Goal: Task Accomplishment & Management: Use online tool/utility

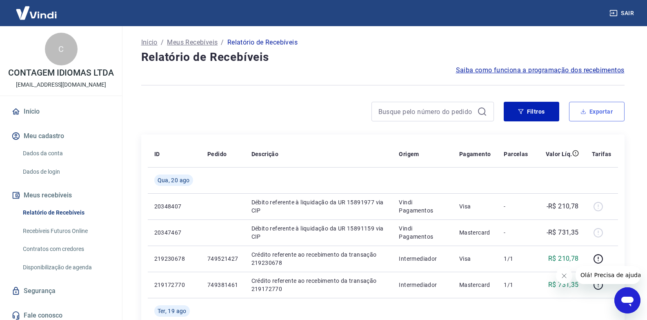
click at [599, 117] on button "Exportar" at bounding box center [597, 112] width 56 height 20
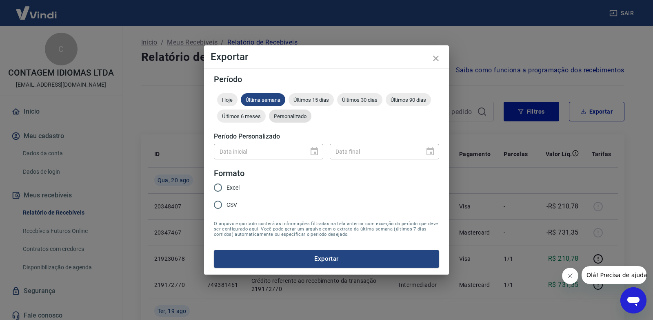
click at [291, 111] on div "Personalizado" at bounding box center [290, 115] width 42 height 13
click at [320, 151] on button "Choose date" at bounding box center [314, 151] width 16 height 16
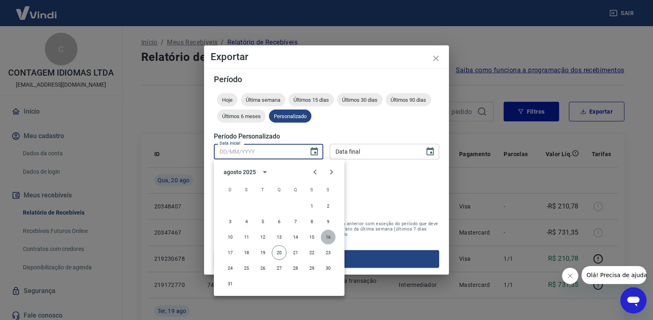
click at [329, 236] on button "16" at bounding box center [328, 236] width 15 height 15
type input "[DATE]"
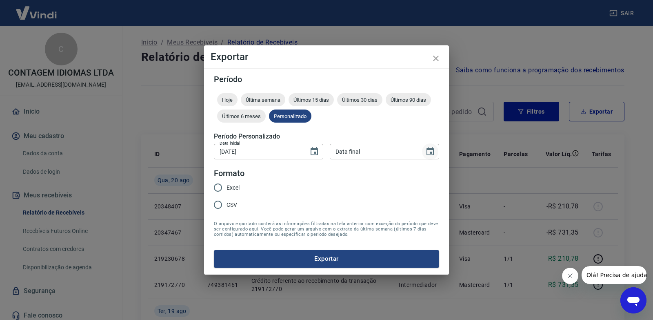
click at [427, 151] on icon "Choose date" at bounding box center [430, 151] width 7 height 8
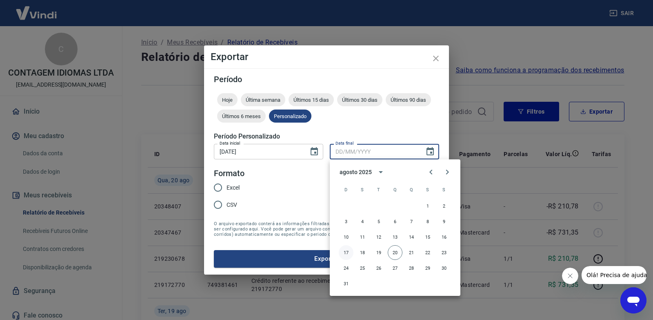
click at [344, 252] on button "17" at bounding box center [346, 252] width 15 height 15
type input "[DATE]"
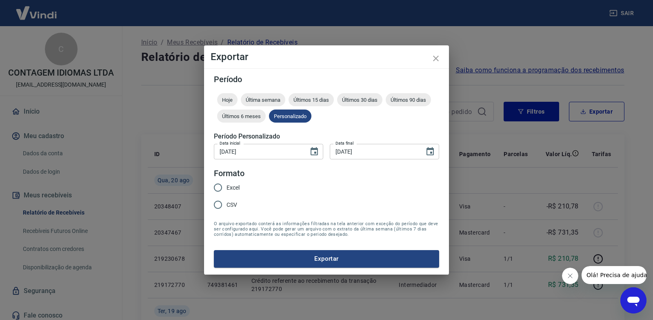
click at [344, 252] on button "Exportar" at bounding box center [326, 258] width 225 height 17
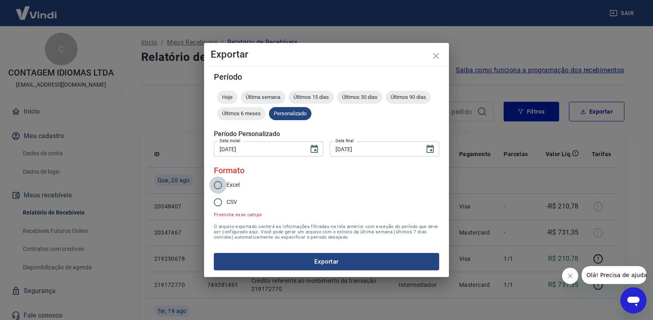
click at [218, 183] on input "Excel" at bounding box center [217, 184] width 17 height 17
radio input "true"
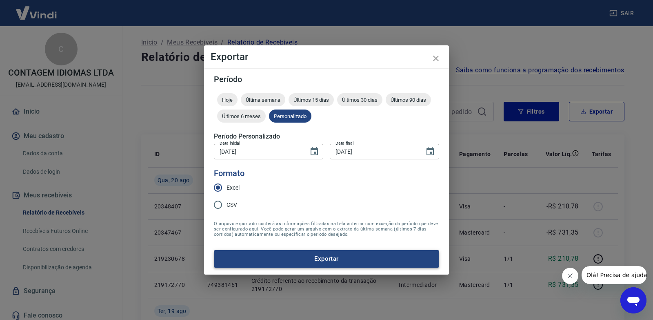
click at [365, 258] on button "Exportar" at bounding box center [326, 258] width 225 height 17
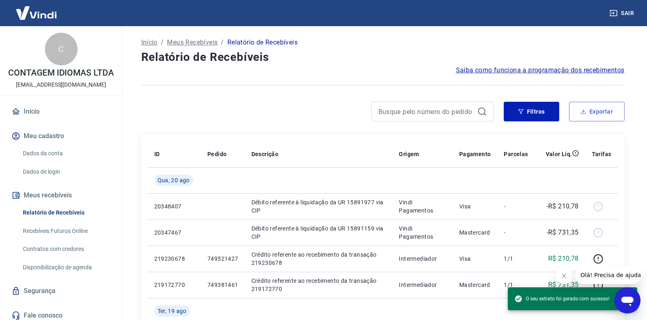
click at [596, 115] on button "Exportar" at bounding box center [597, 112] width 56 height 20
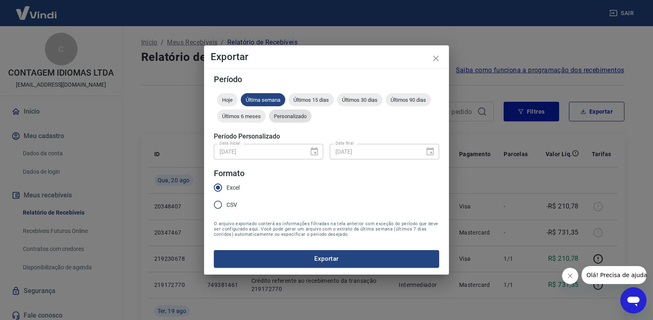
click at [294, 114] on span "Personalizado" at bounding box center [290, 116] width 42 height 6
click at [319, 149] on icon "Choose date, selected date is 16 de ago de 2025" at bounding box center [315, 152] width 10 height 10
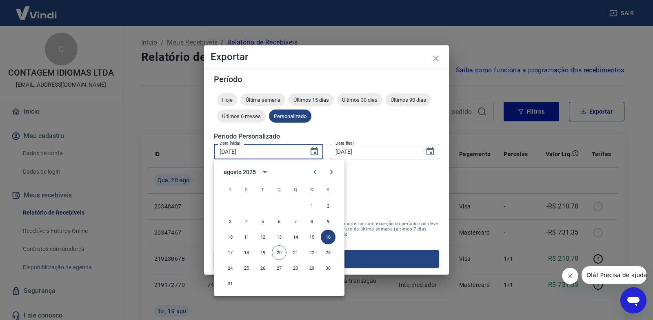
click at [432, 153] on icon "Choose date, selected date is 17 de ago de 2025" at bounding box center [430, 151] width 7 height 8
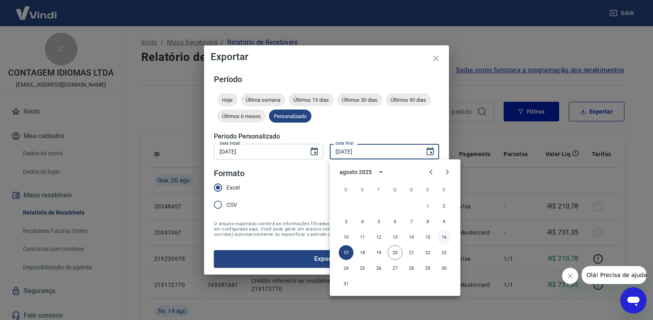
click at [447, 233] on button "16" at bounding box center [444, 236] width 15 height 15
type input "[DATE]"
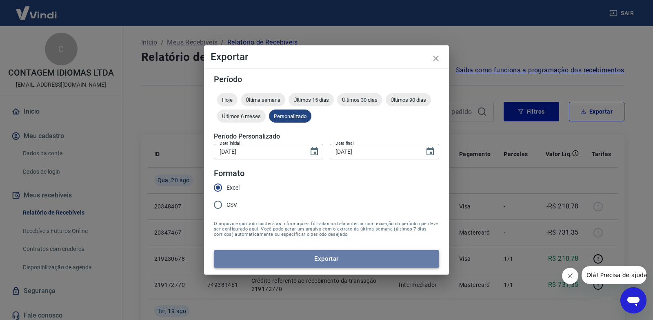
click at [379, 251] on button "Exportar" at bounding box center [326, 258] width 225 height 17
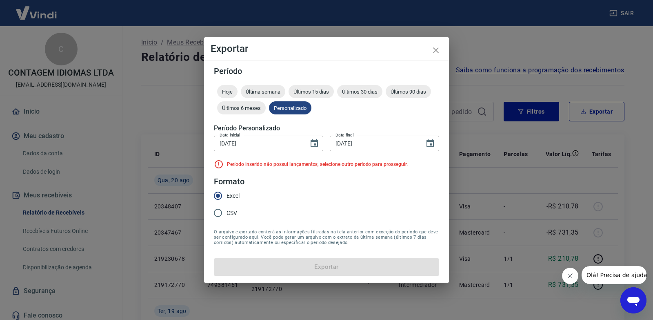
click at [318, 269] on form "Período Hoje Última semana Últimos 15 dias Últimos 30 dias Últimos 90 dias Últi…" at bounding box center [326, 171] width 225 height 208
click at [318, 143] on icon "Choose date, selected date is 16 de ago de 2025" at bounding box center [314, 143] width 7 height 8
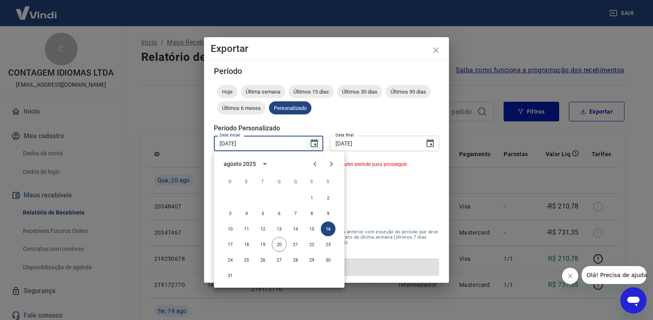
click at [315, 145] on icon "Choose date, selected date is 16 de ago de 2025" at bounding box center [314, 143] width 7 height 8
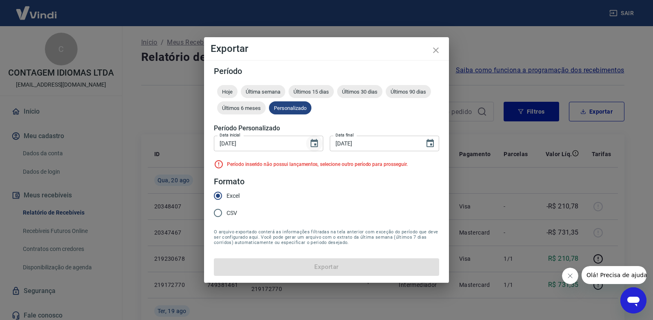
click at [316, 146] on icon "Choose date, selected date is 16 de ago de 2025" at bounding box center [315, 143] width 10 height 10
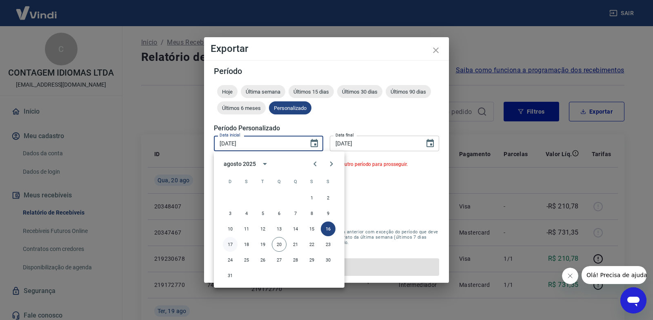
click at [230, 243] on button "17" at bounding box center [230, 244] width 15 height 15
type input "[DATE]"
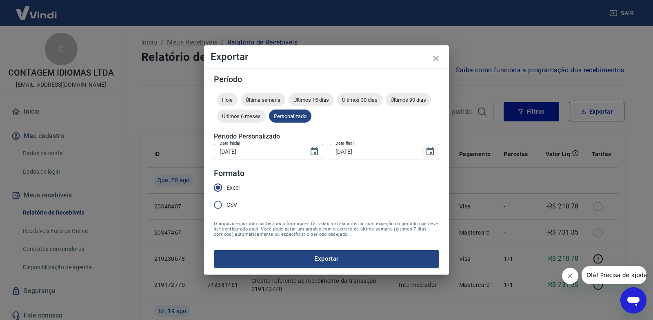
click at [429, 150] on icon "Choose date, selected date is 16 de ago de 2025" at bounding box center [430, 151] width 7 height 8
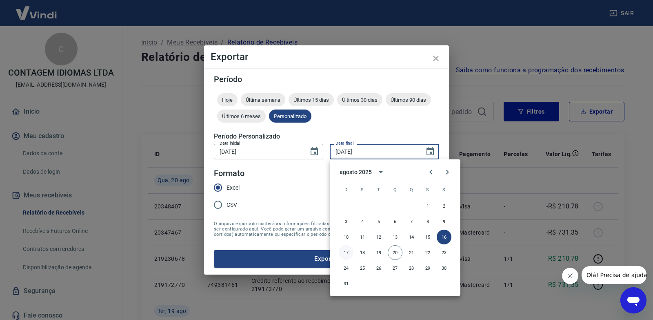
click at [348, 252] on button "17" at bounding box center [346, 252] width 15 height 15
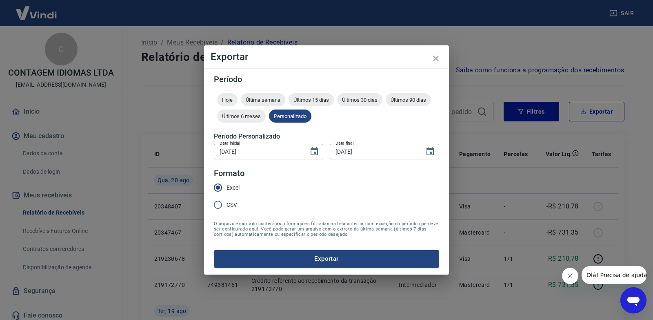
type input "[DATE]"
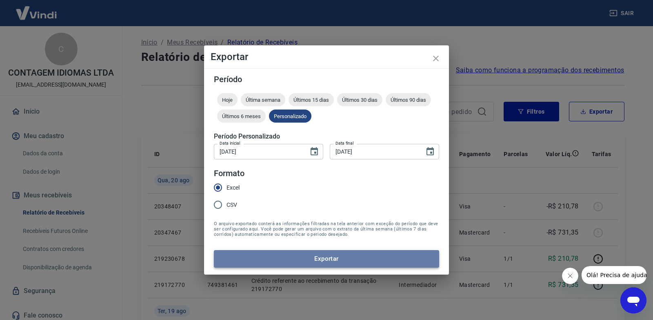
click at [334, 254] on button "Exportar" at bounding box center [326, 258] width 225 height 17
